Goal: Find specific page/section: Find specific page/section

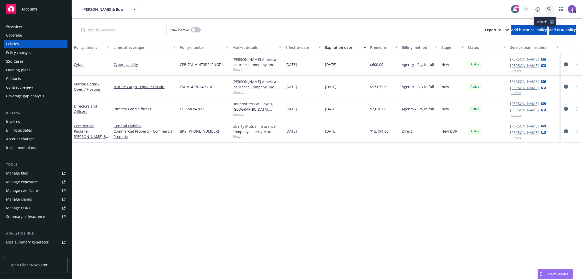
click at [547, 8] on icon at bounding box center [549, 9] width 5 height 5
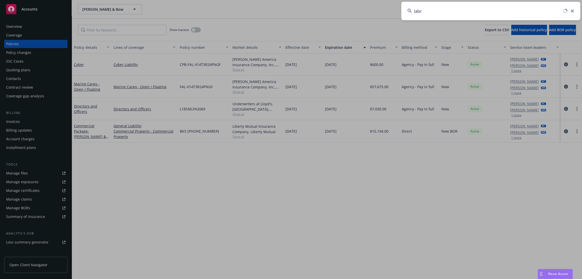
type input "labro"
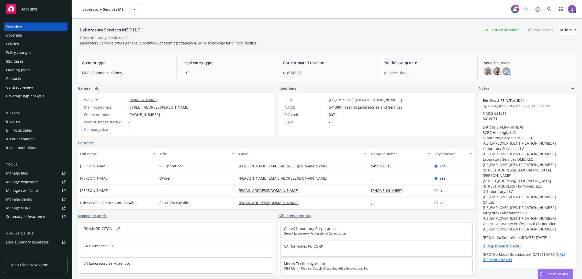
click at [15, 41] on div "Policies" at bounding box center [12, 44] width 13 height 8
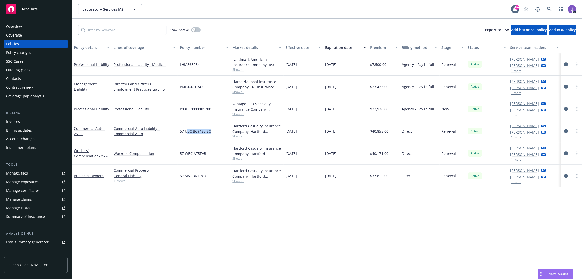
drag, startPoint x: 211, startPoint y: 132, endPoint x: 187, endPoint y: 131, distance: 24.0
click at [187, 131] on div "57 UEC BC9483 SC" at bounding box center [203, 131] width 53 height 22
click at [14, 25] on div "Overview" at bounding box center [14, 26] width 16 height 8
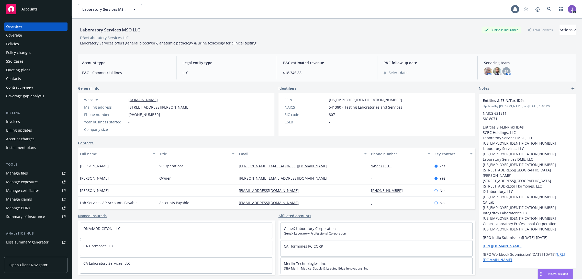
click at [125, 31] on div "Laboratory Services MSO LLC" at bounding box center [110, 30] width 64 height 7
click at [79, 29] on div "Laboratory Services MSO LLC" at bounding box center [110, 30] width 64 height 7
drag, startPoint x: 79, startPoint y: 29, endPoint x: 121, endPoint y: 29, distance: 42.2
click at [121, 29] on div "Laboratory Services MSO LLC" at bounding box center [110, 30] width 64 height 7
copy div "Laboratory Services"
